Goal: Task Accomplishment & Management: Complete application form

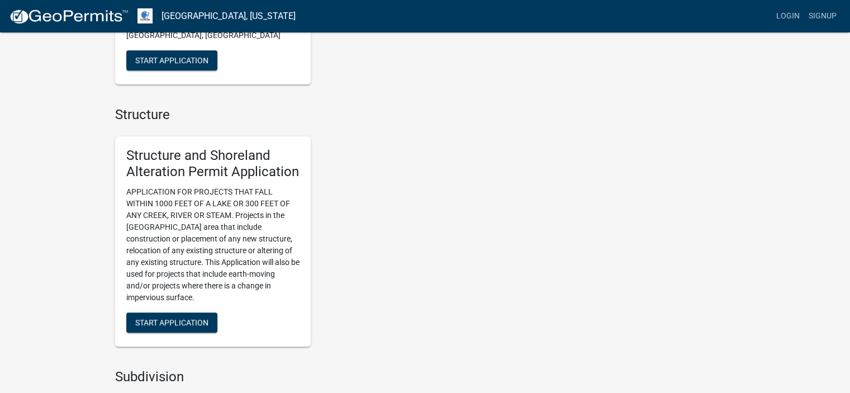
scroll to position [706, 0]
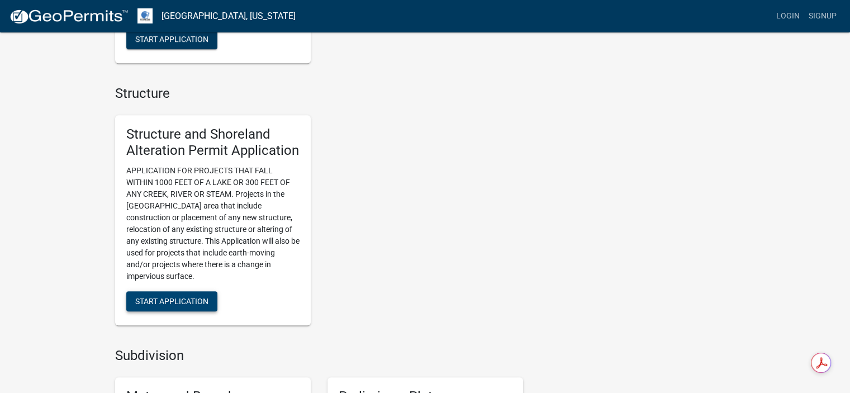
click at [164, 299] on span "Start Application" at bounding box center [171, 301] width 73 height 9
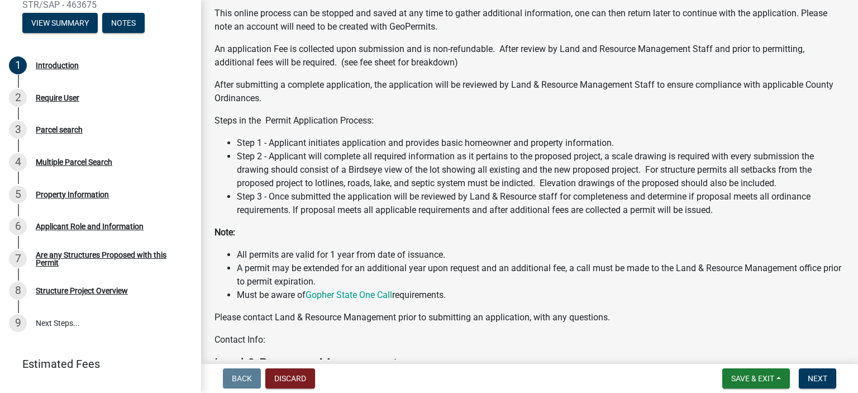
scroll to position [185, 0]
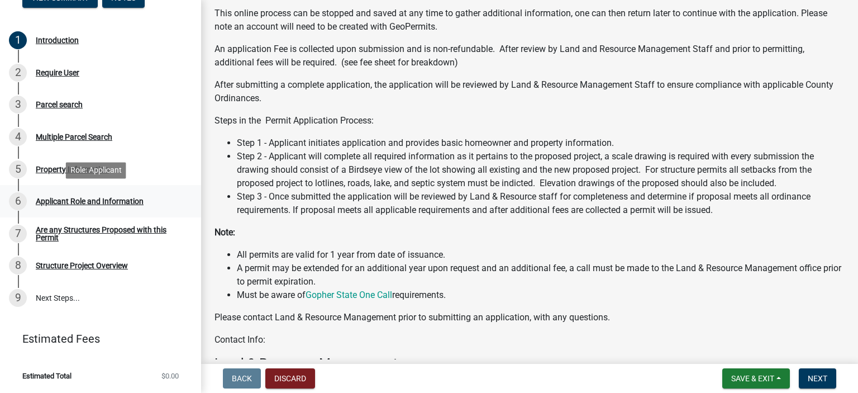
click at [83, 200] on div "Applicant Role and Information" at bounding box center [90, 201] width 108 height 8
click at [822, 373] on button "Next" at bounding box center [817, 378] width 37 height 20
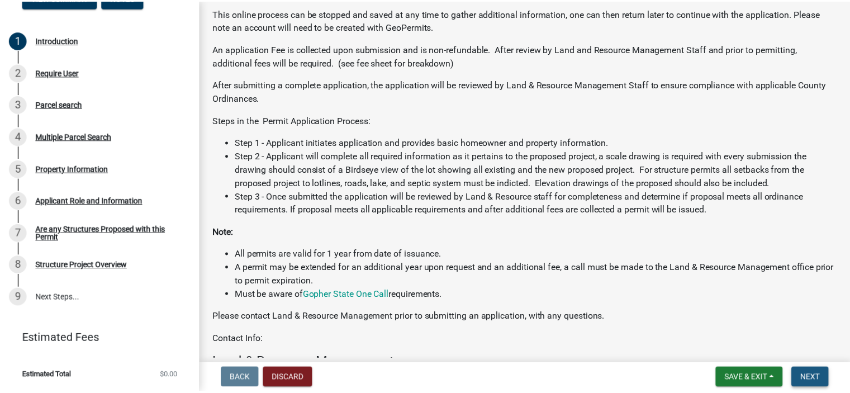
scroll to position [0, 0]
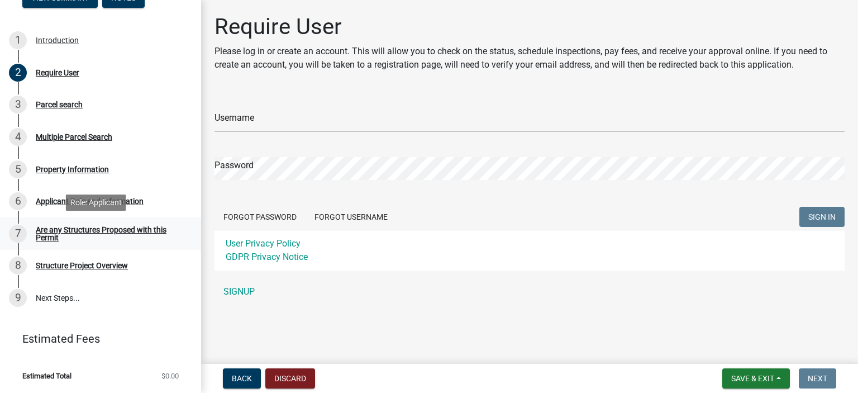
click at [96, 228] on div "Are any Structures Proposed with this Permit" at bounding box center [109, 234] width 147 height 16
click at [78, 229] on div "Are any Structures Proposed with this Permit" at bounding box center [109, 234] width 147 height 16
click at [305, 373] on button "Discard" at bounding box center [290, 378] width 50 height 20
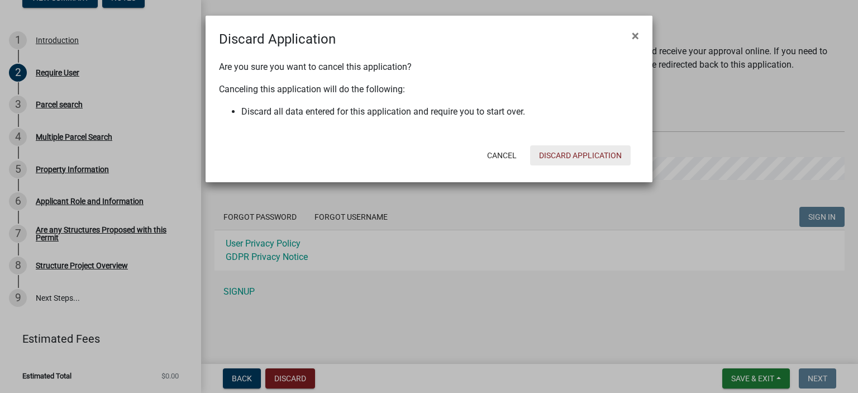
click at [578, 161] on button "Discard Application" at bounding box center [580, 155] width 101 height 20
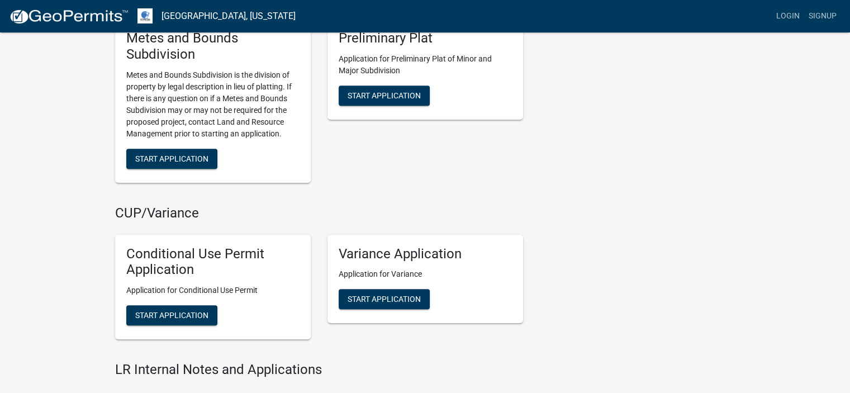
scroll to position [1072, 0]
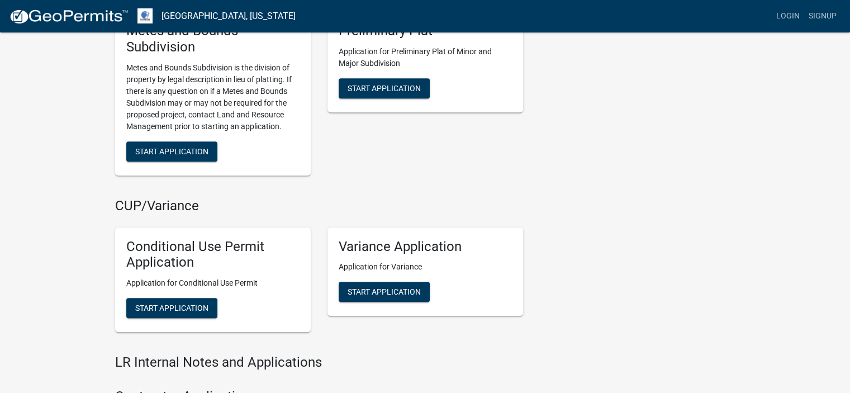
click at [171, 310] on span "Start Application" at bounding box center [171, 307] width 73 height 9
